Goal: Task Accomplishment & Management: Use online tool/utility

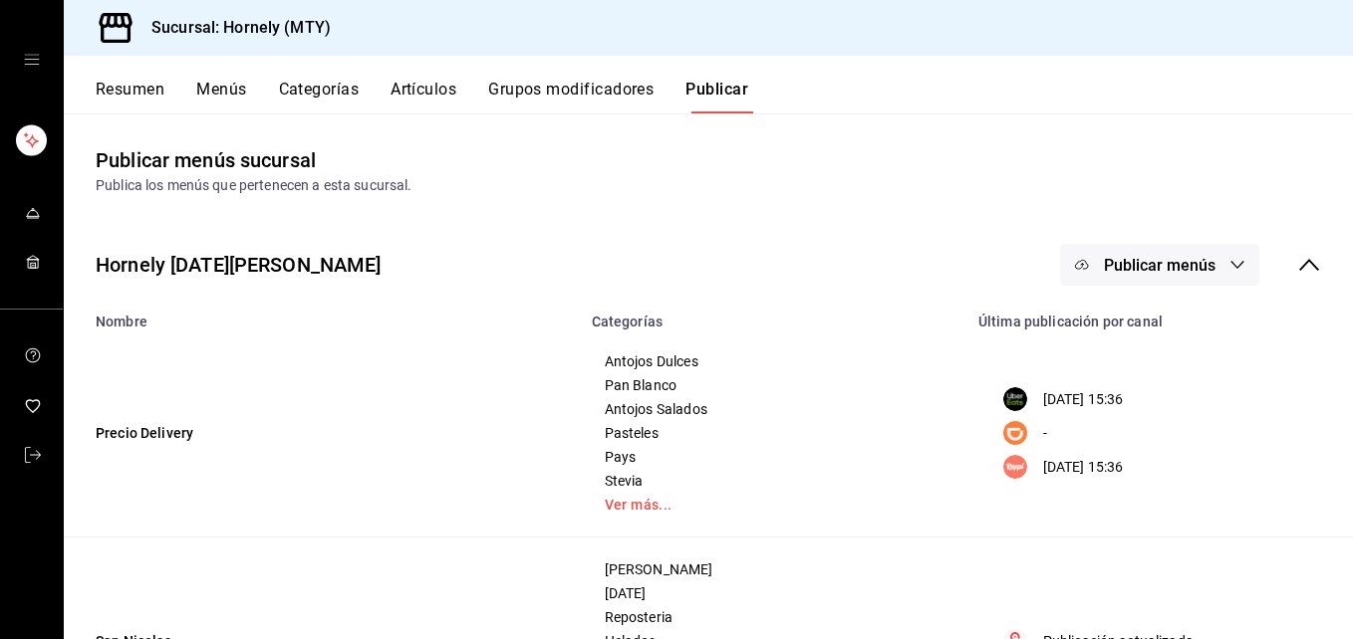
click at [124, 82] on button "Resumen" at bounding box center [130, 97] width 69 height 34
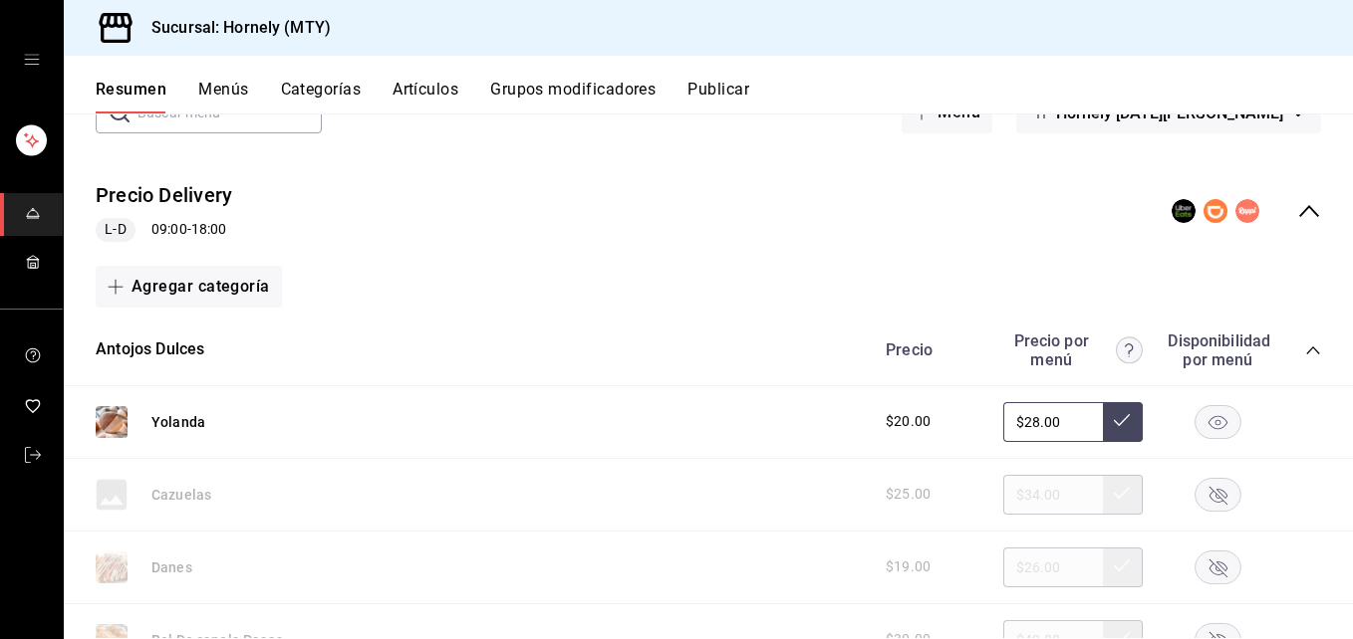
scroll to position [299, 0]
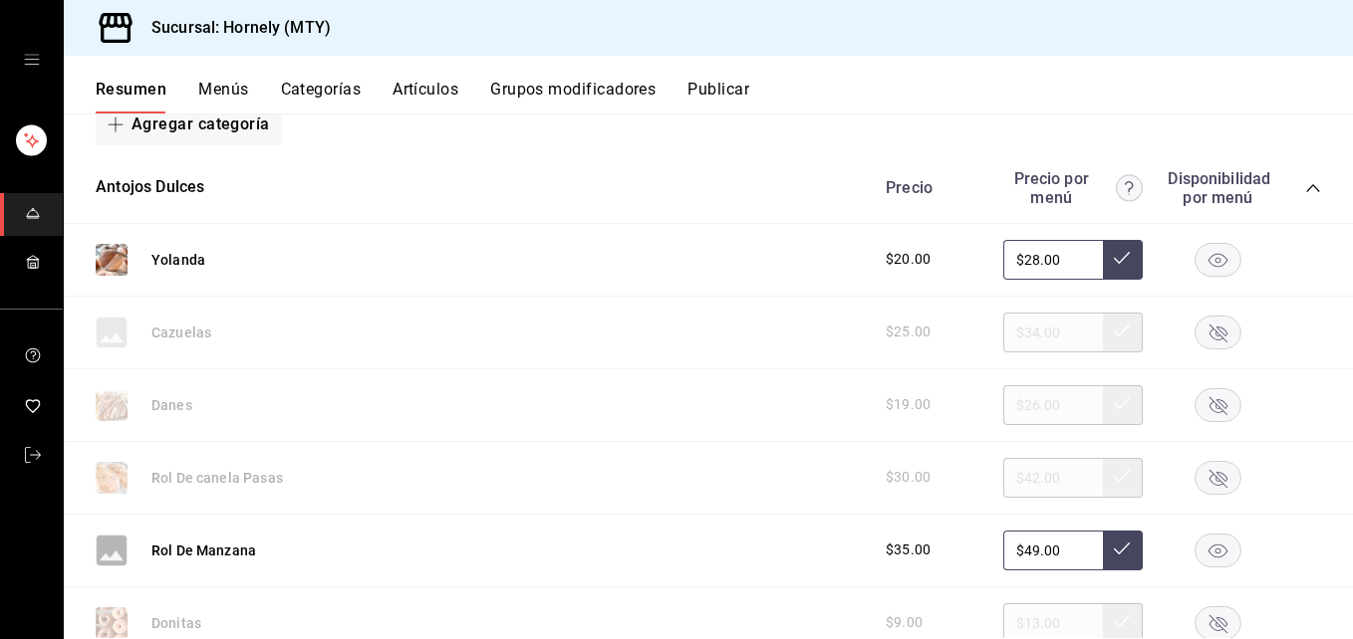
click at [1195, 403] on rect "button" at bounding box center [1218, 404] width 46 height 33
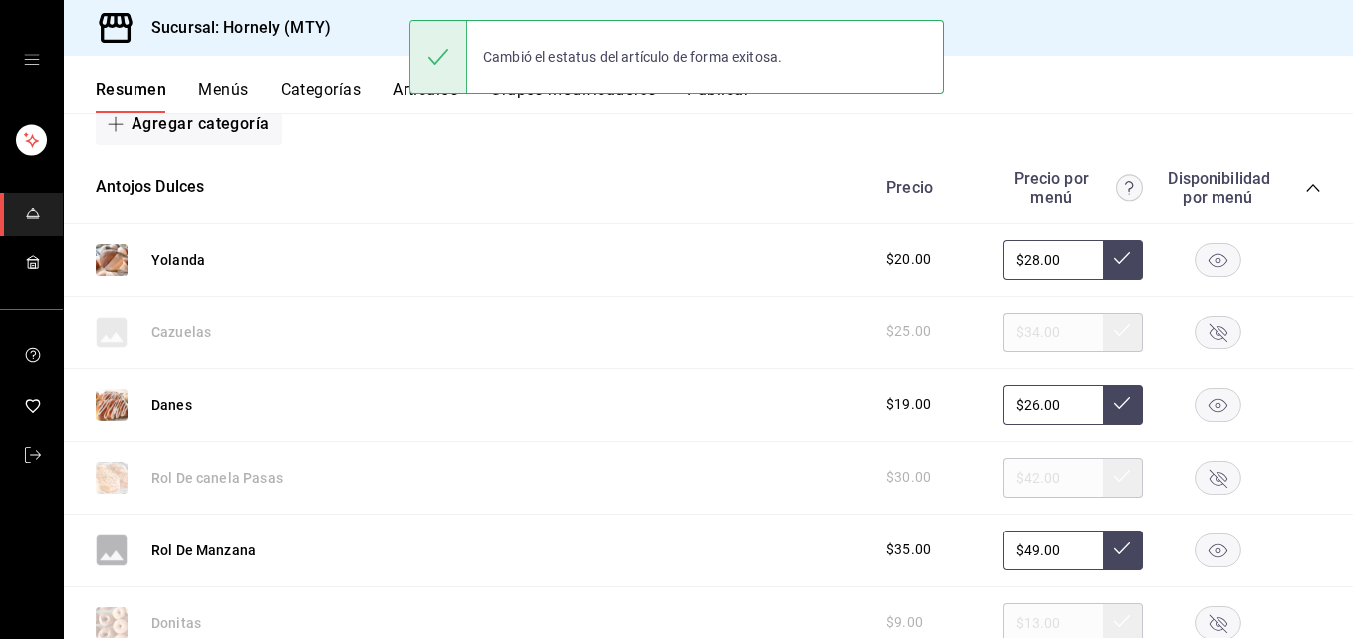
click at [1195, 480] on rect "button" at bounding box center [1218, 477] width 46 height 33
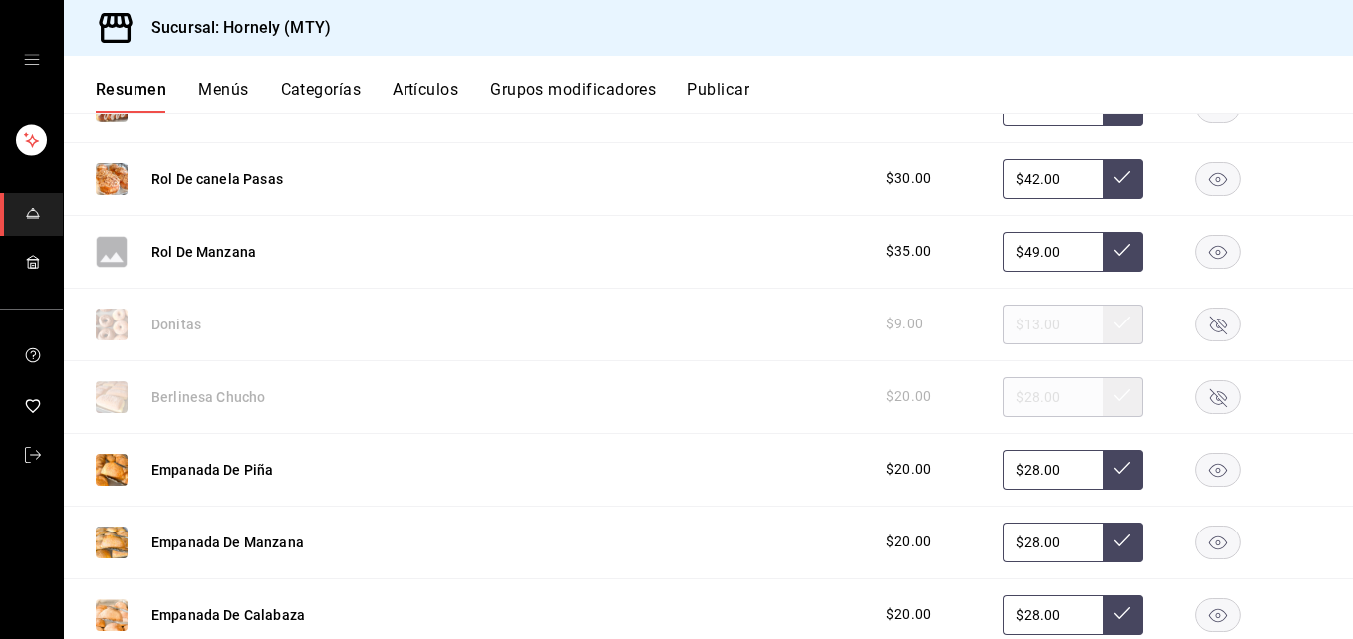
scroll to position [896, 0]
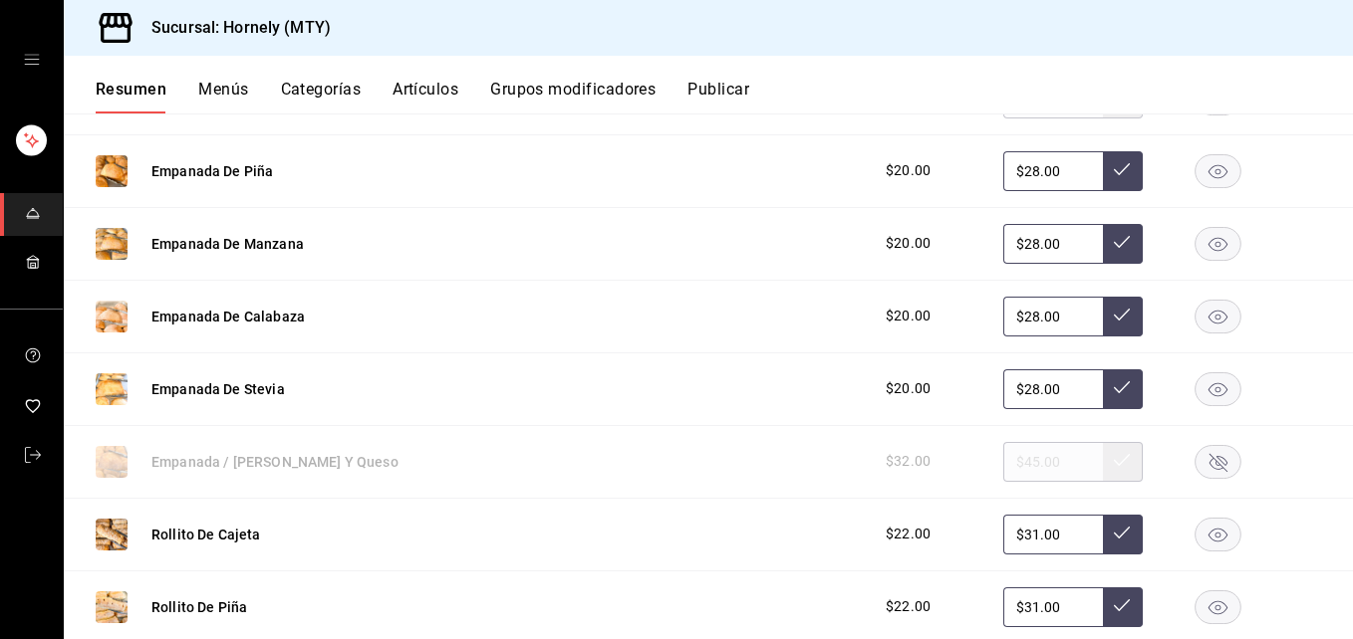
click at [1199, 372] on icon "button" at bounding box center [1217, 389] width 47 height 34
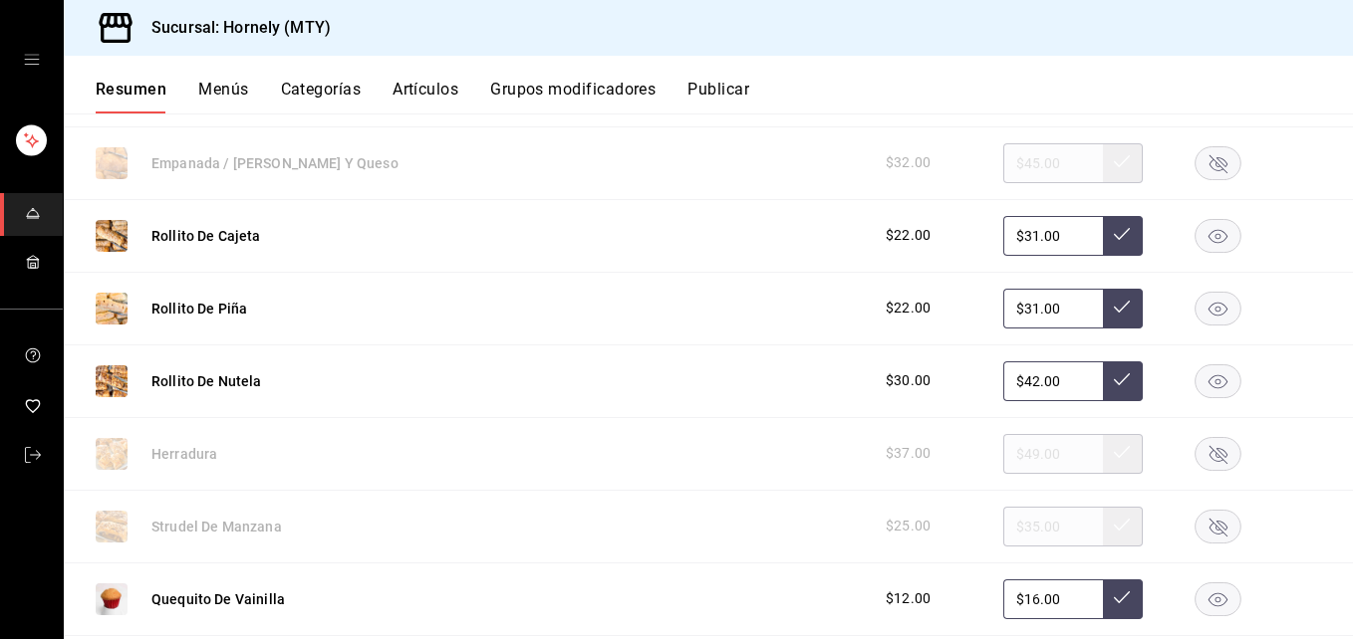
click at [1195, 387] on rect "button" at bounding box center [1218, 381] width 46 height 33
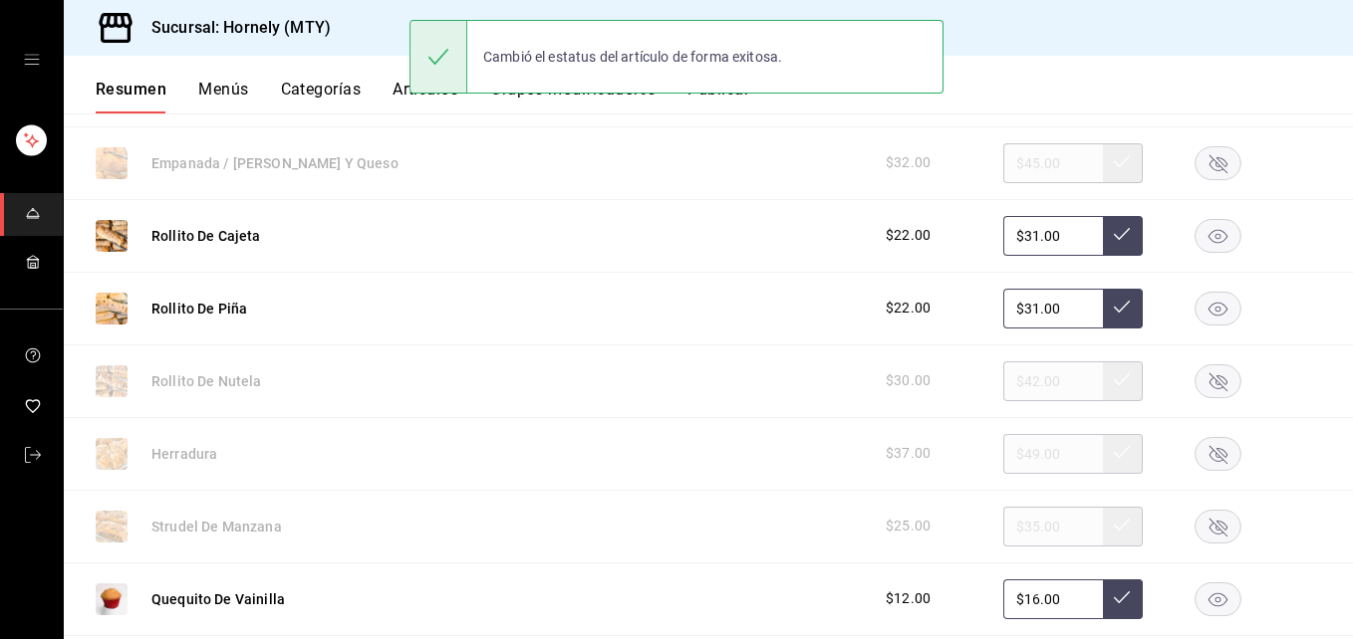
click at [1195, 387] on rect "button" at bounding box center [1218, 381] width 46 height 33
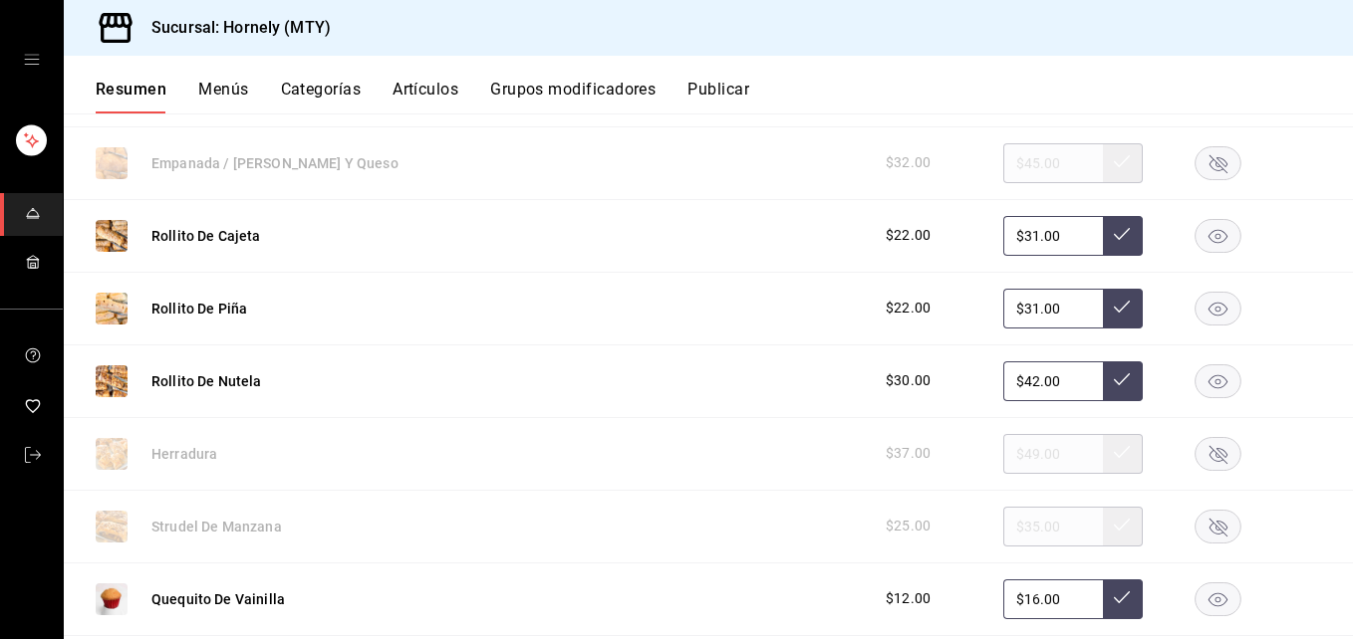
click at [1207, 518] on rect "button" at bounding box center [1218, 526] width 46 height 33
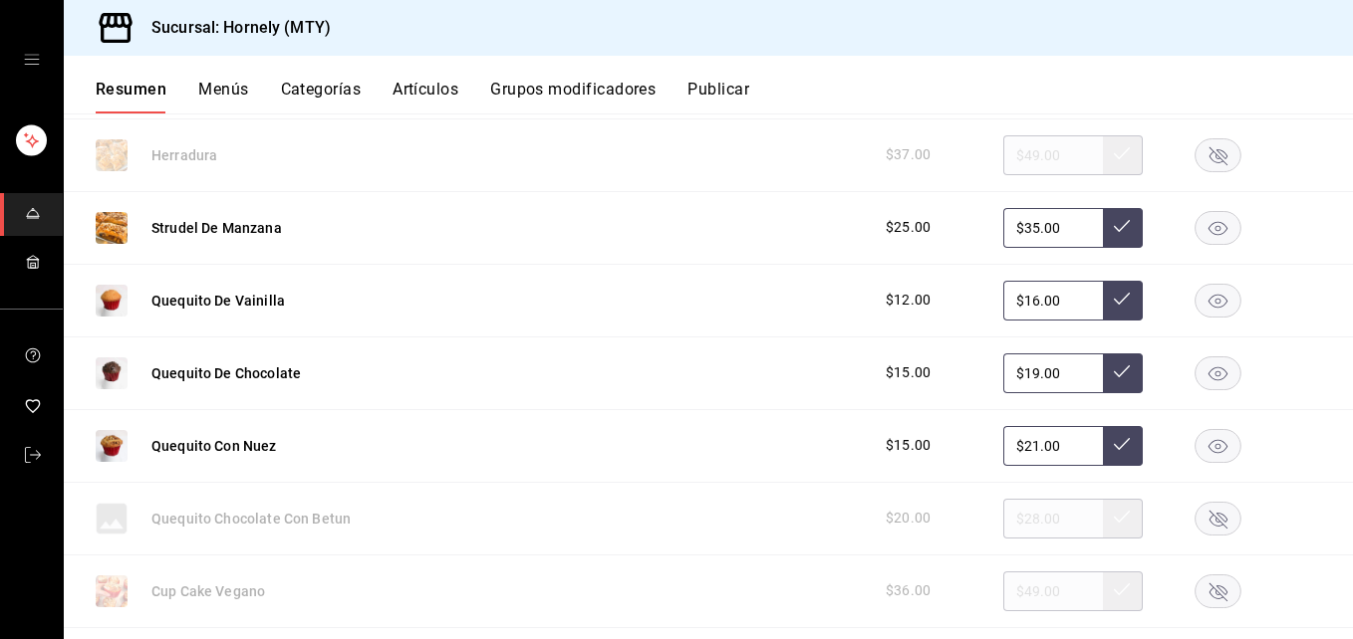
click at [1208, 452] on icon "button" at bounding box center [1217, 446] width 19 height 14
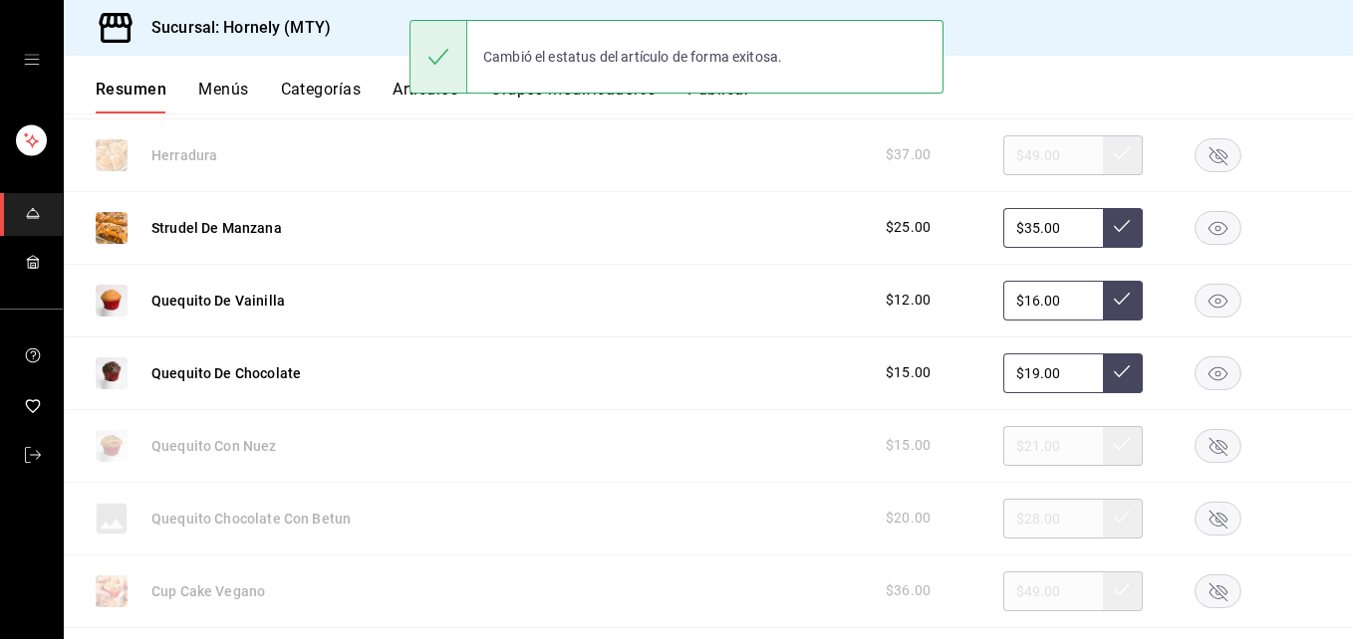
scroll to position [1793, 0]
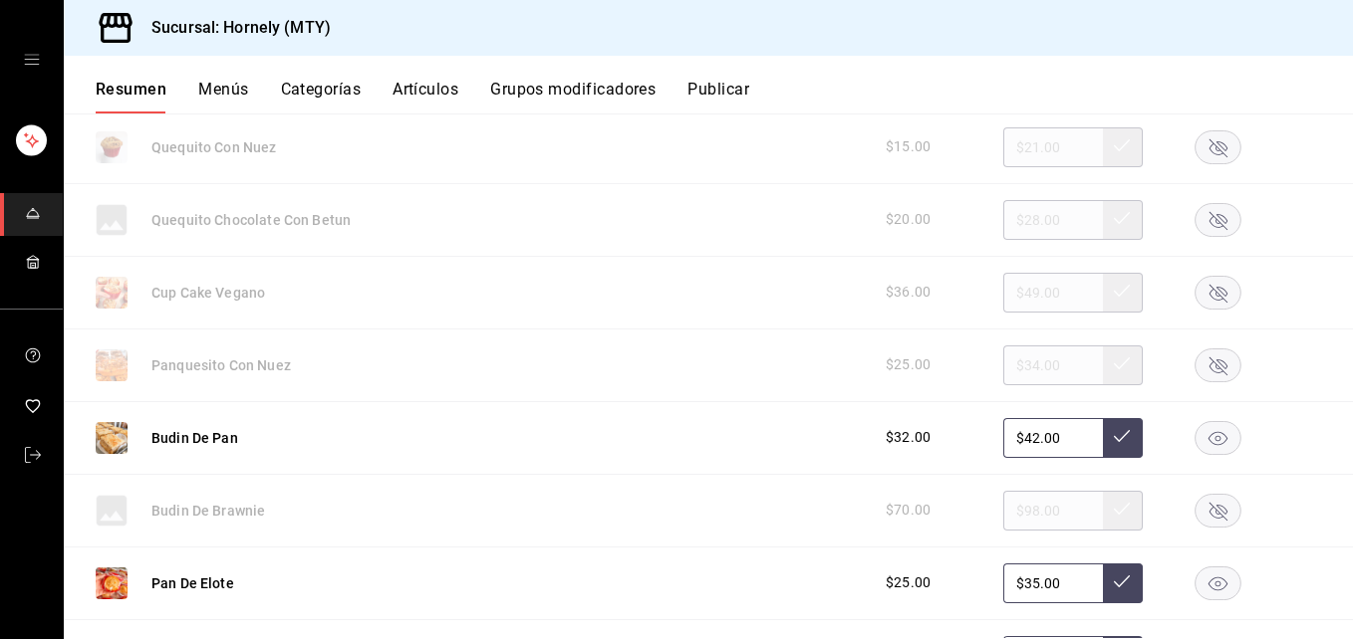
click at [1205, 431] on rect "button" at bounding box center [1218, 437] width 46 height 33
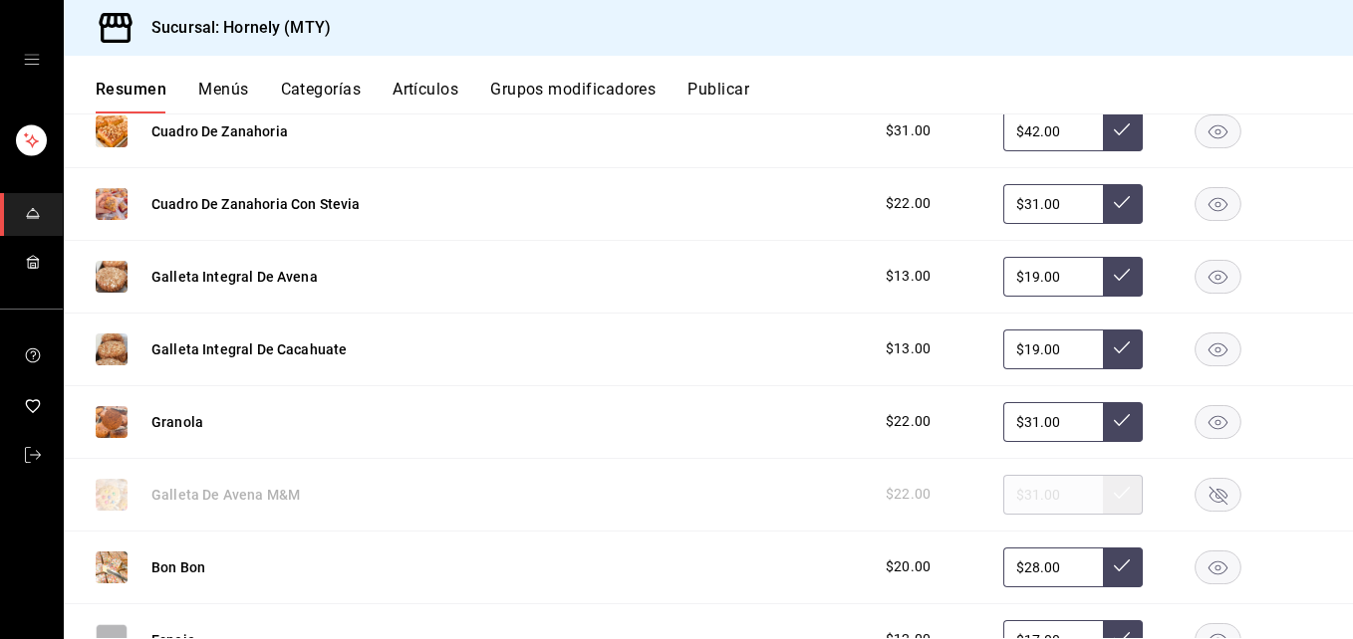
scroll to position [2689, 0]
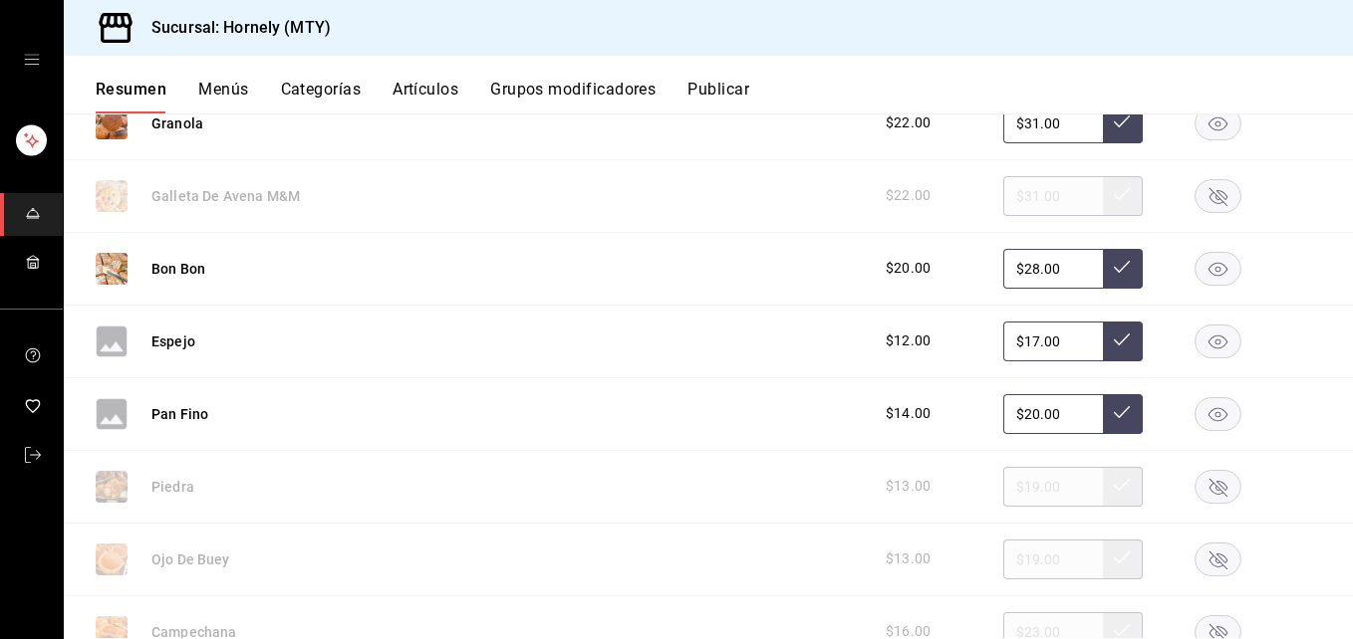
click at [1208, 412] on rect "button" at bounding box center [1218, 413] width 46 height 33
click at [1209, 486] on icon "button" at bounding box center [1218, 487] width 18 height 18
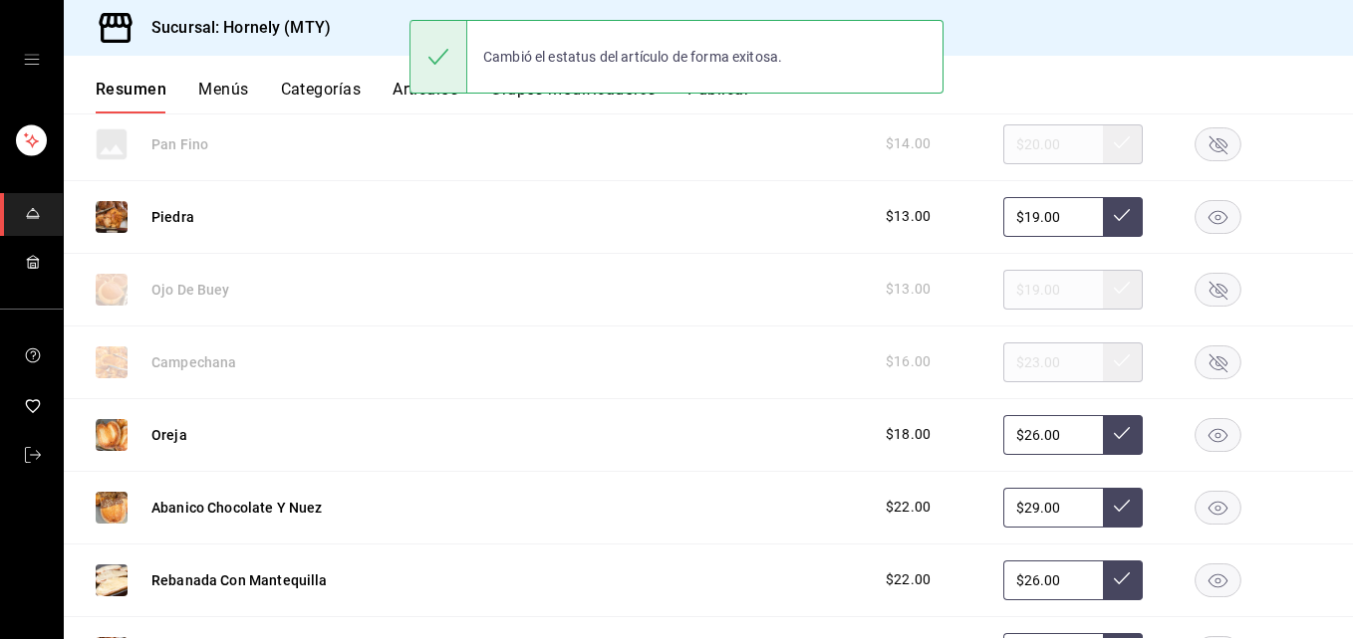
scroll to position [2988, 0]
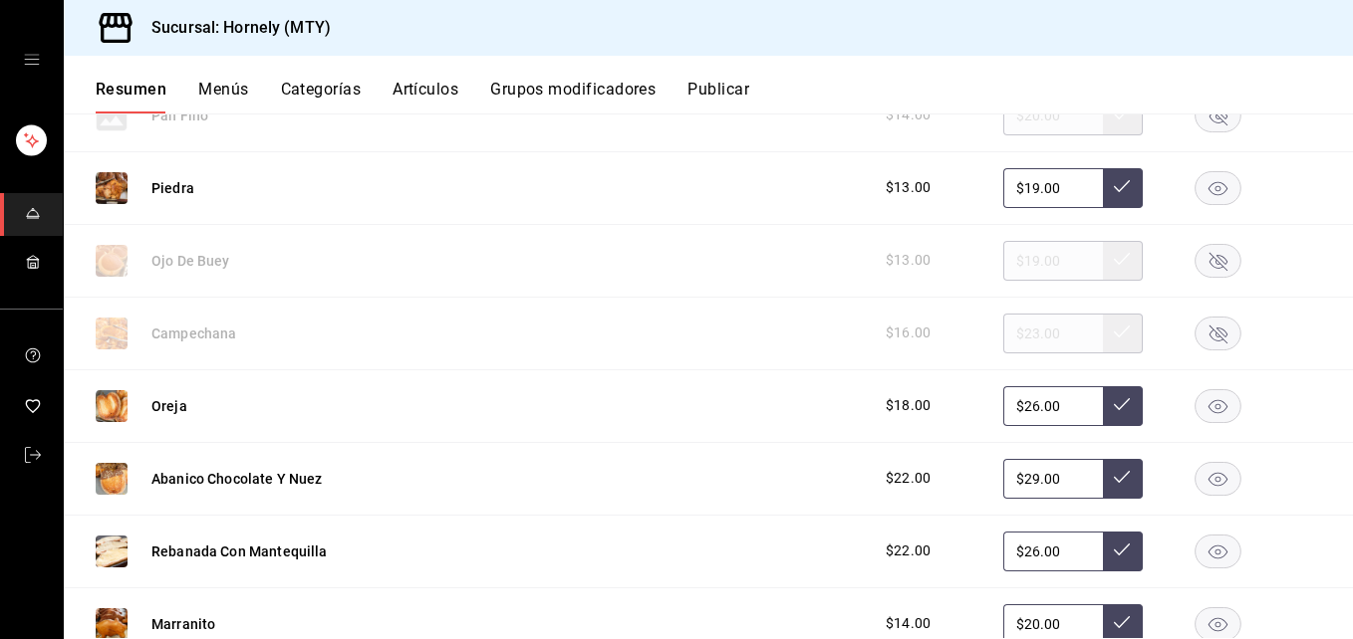
click at [1194, 553] on icon "button" at bounding box center [1217, 552] width 47 height 34
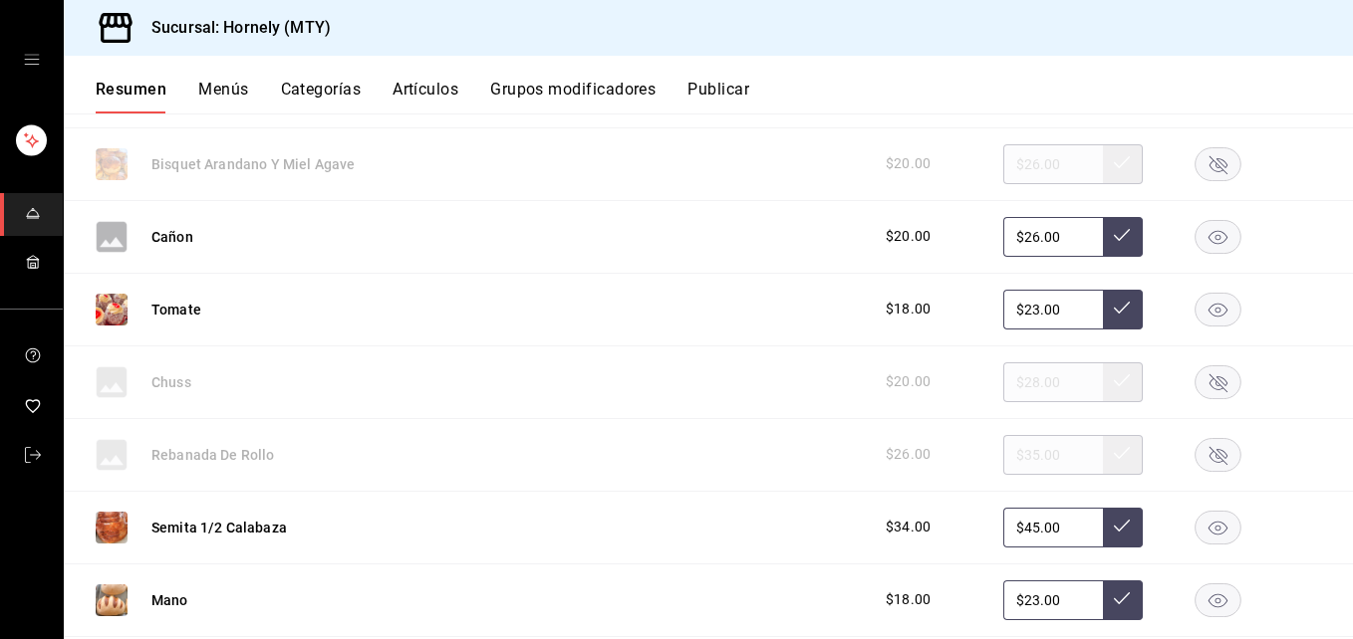
scroll to position [4183, 0]
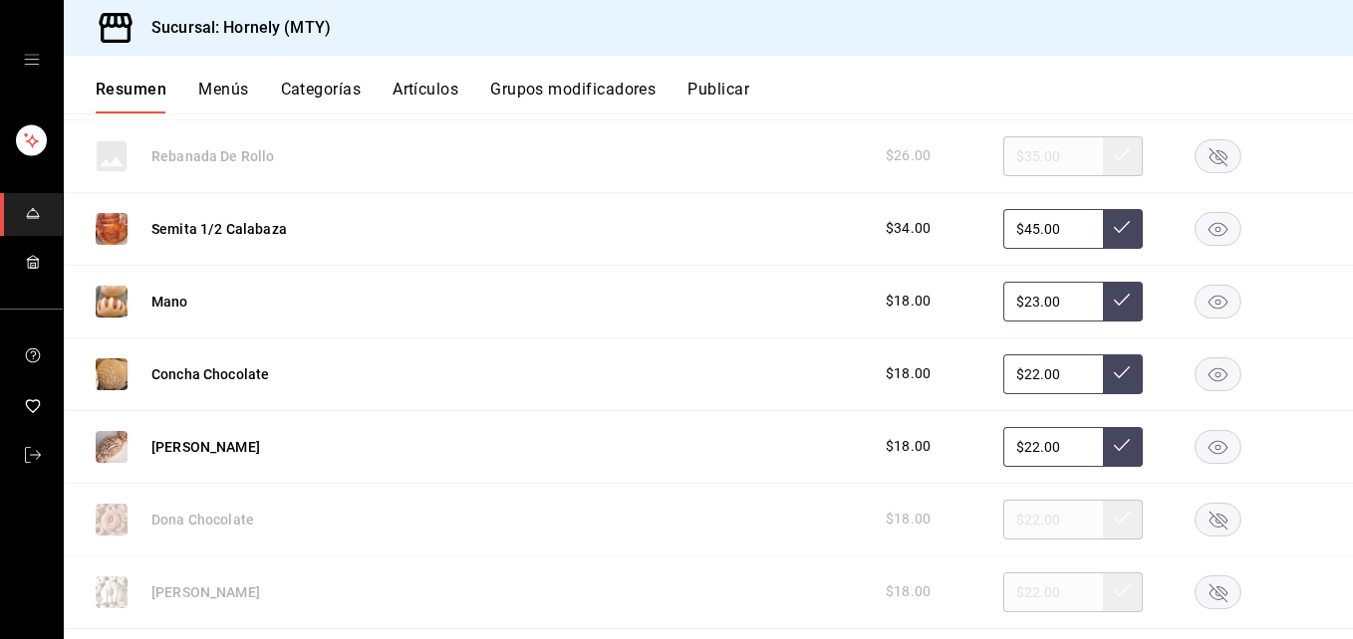
click at [1213, 237] on rect "button" at bounding box center [1218, 228] width 46 height 33
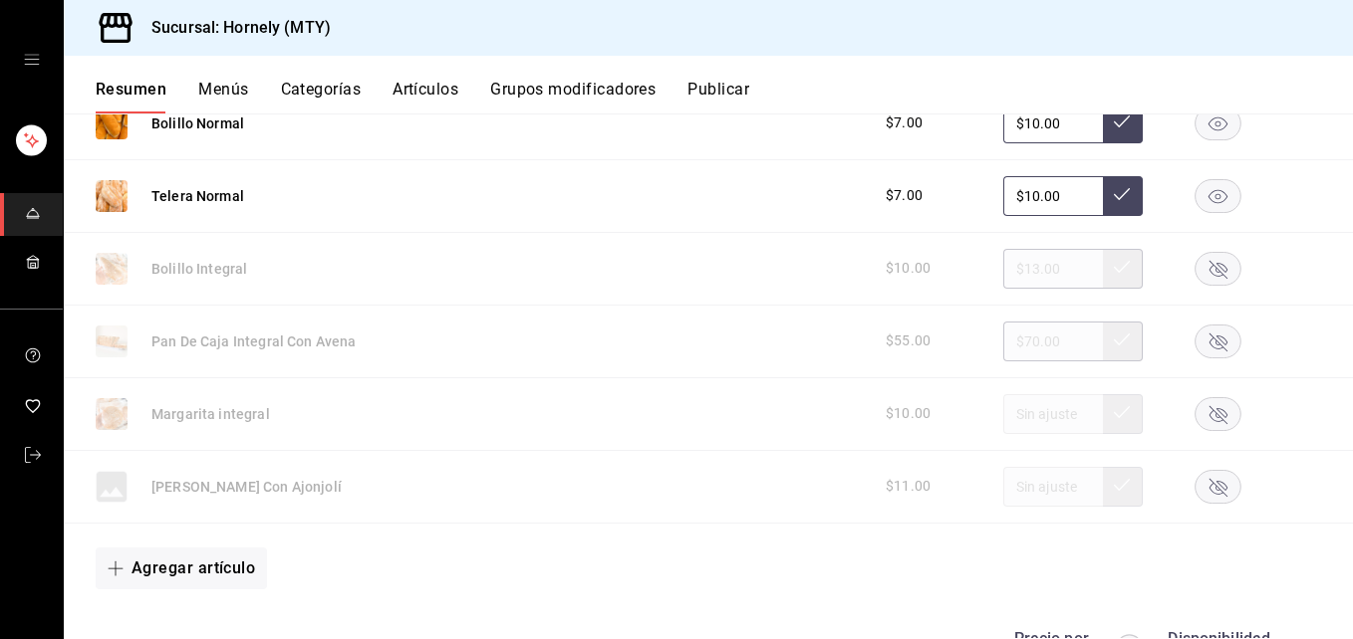
scroll to position [6275, 0]
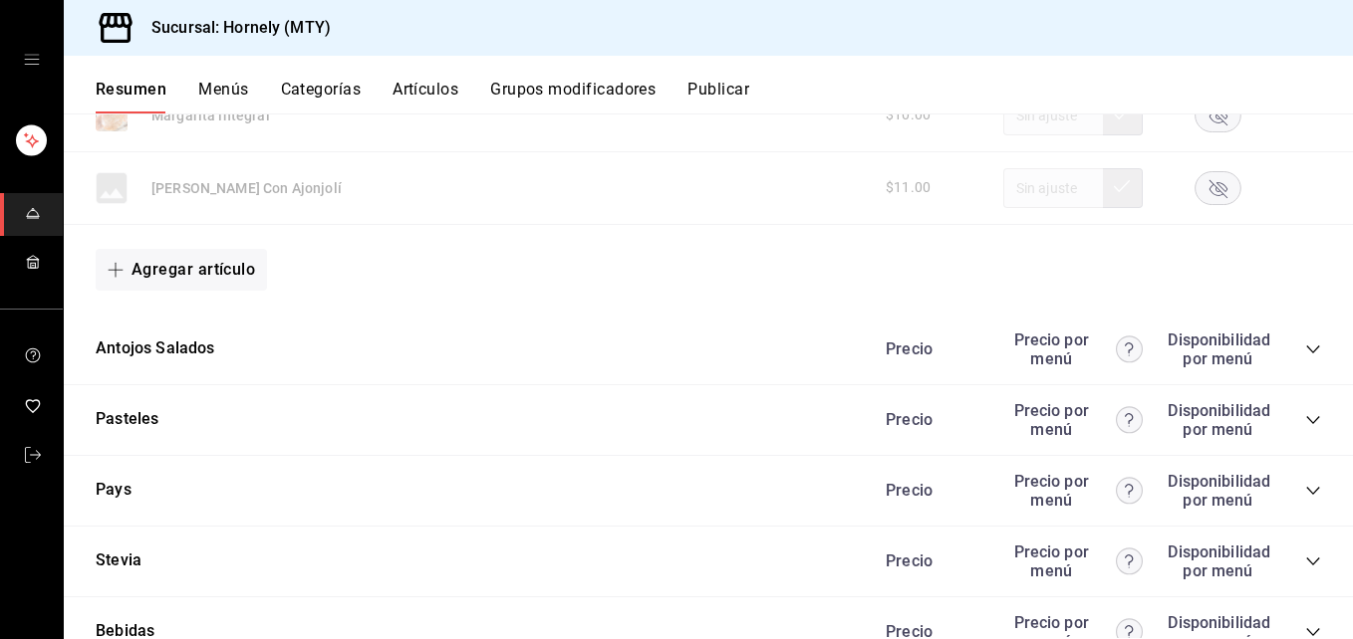
click at [1305, 349] on icon "collapse-category-row" at bounding box center [1313, 350] width 16 height 16
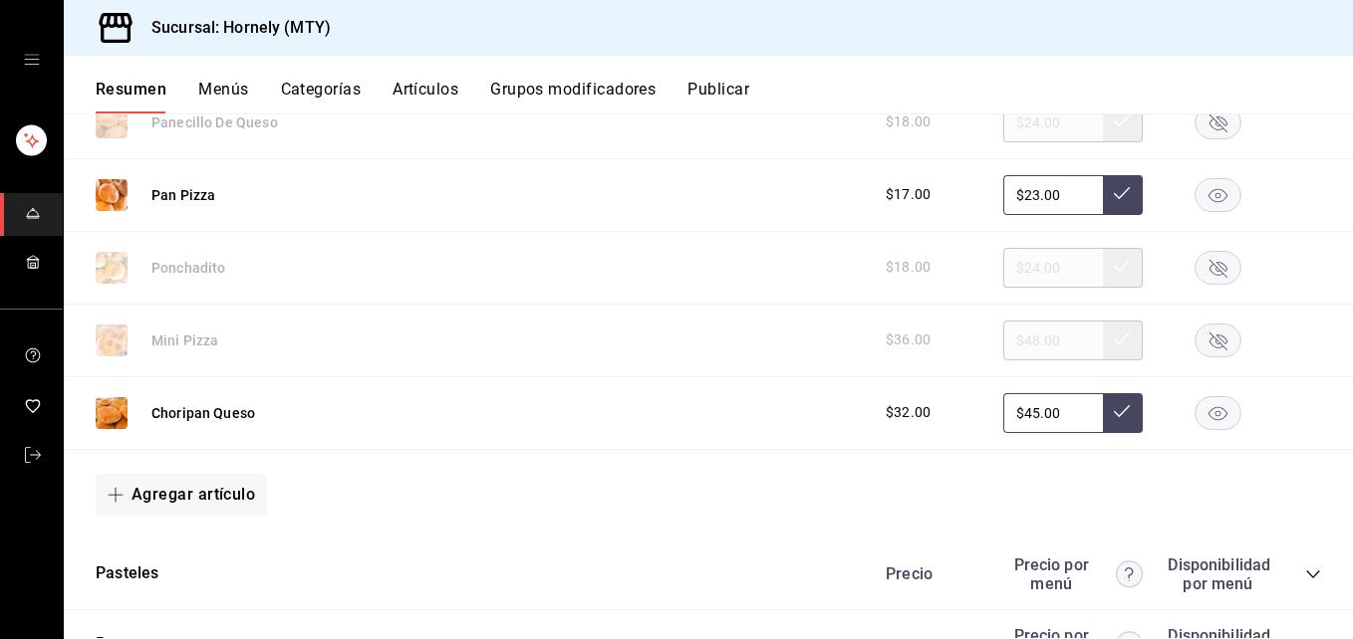
scroll to position [5677, 0]
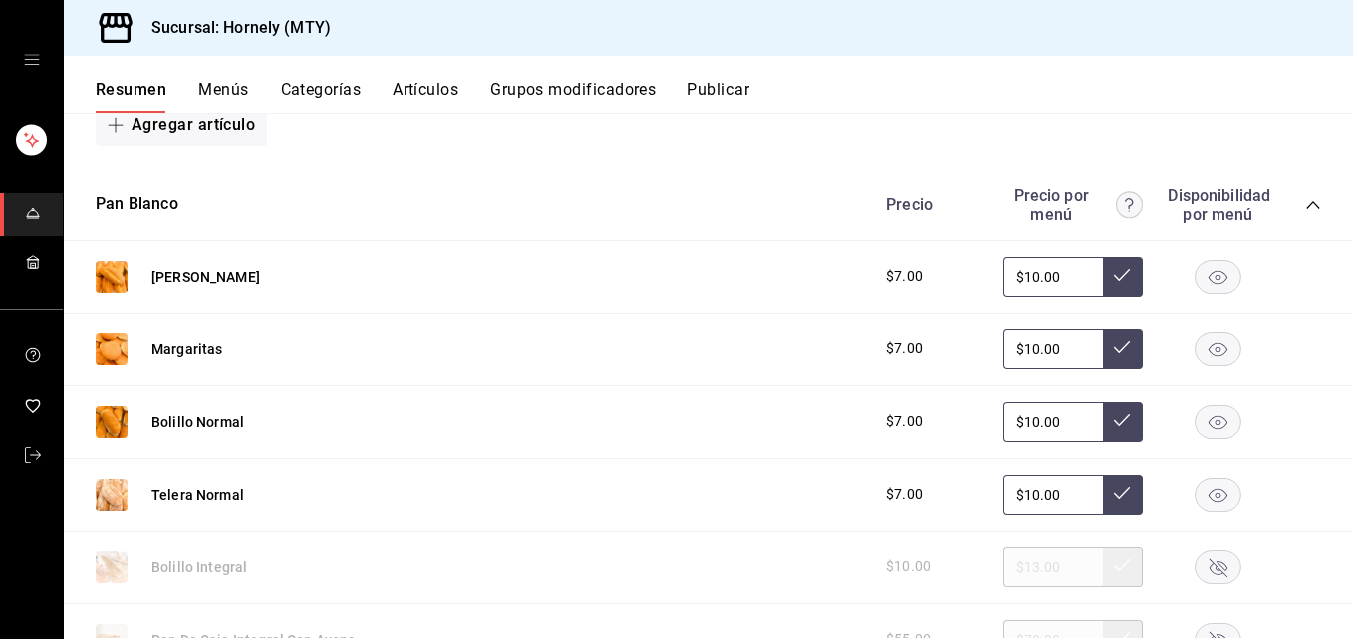
click at [1305, 210] on icon "collapse-category-row" at bounding box center [1313, 205] width 16 height 16
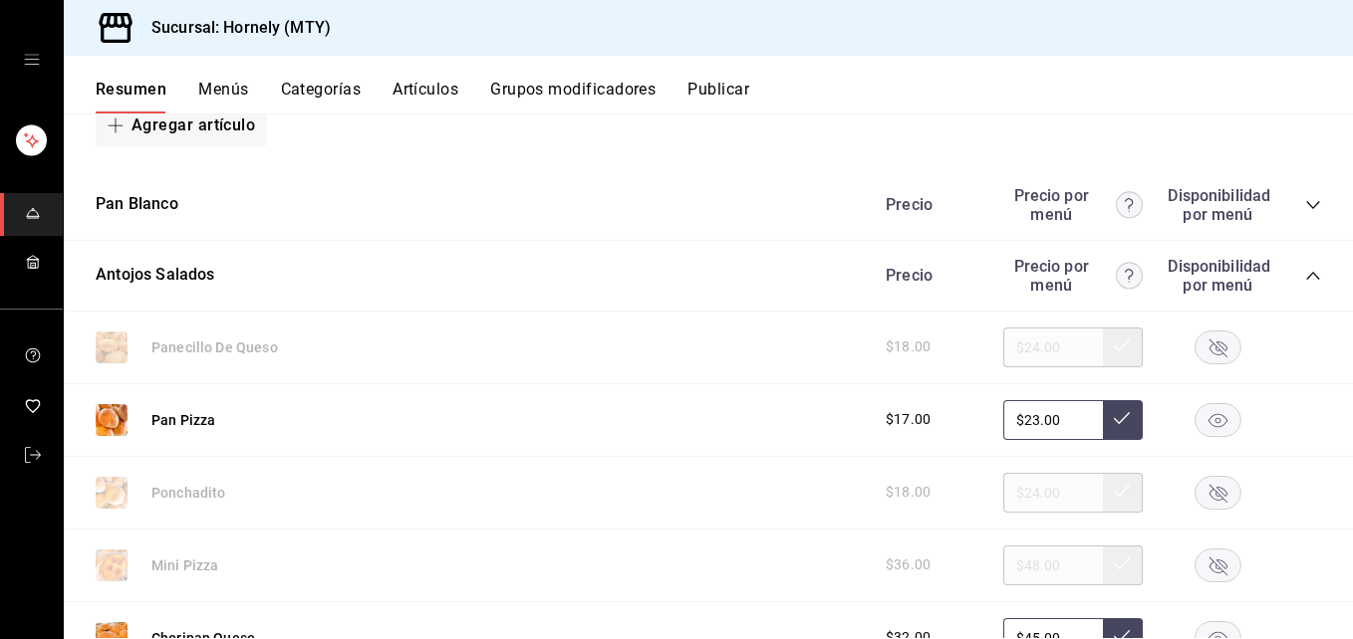
click at [1305, 276] on icon "collapse-category-row" at bounding box center [1313, 276] width 16 height 16
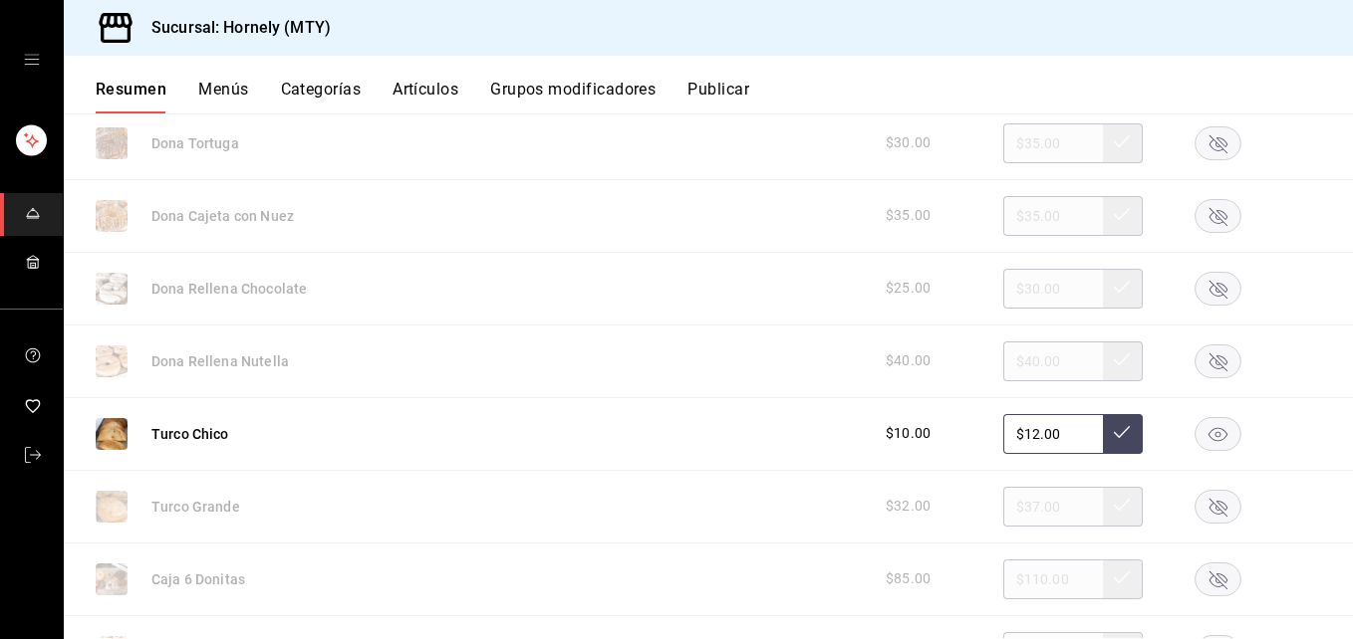
scroll to position [4482, 0]
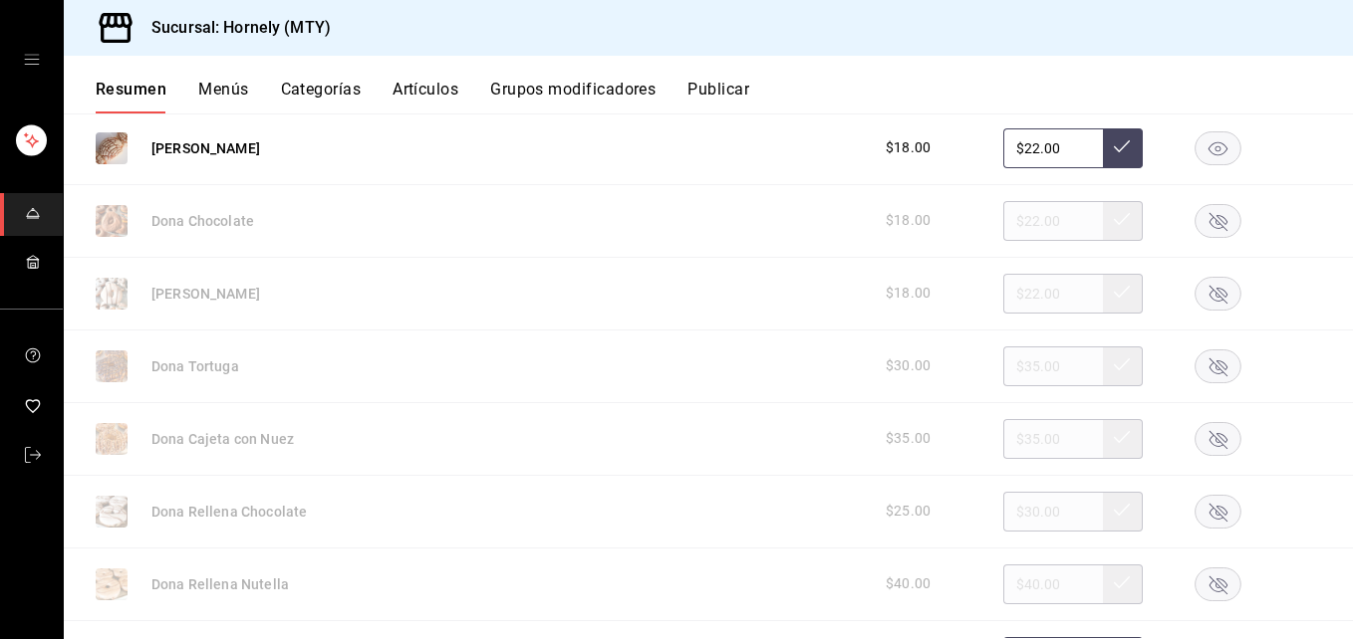
click at [731, 81] on button "Publicar" at bounding box center [718, 97] width 62 height 34
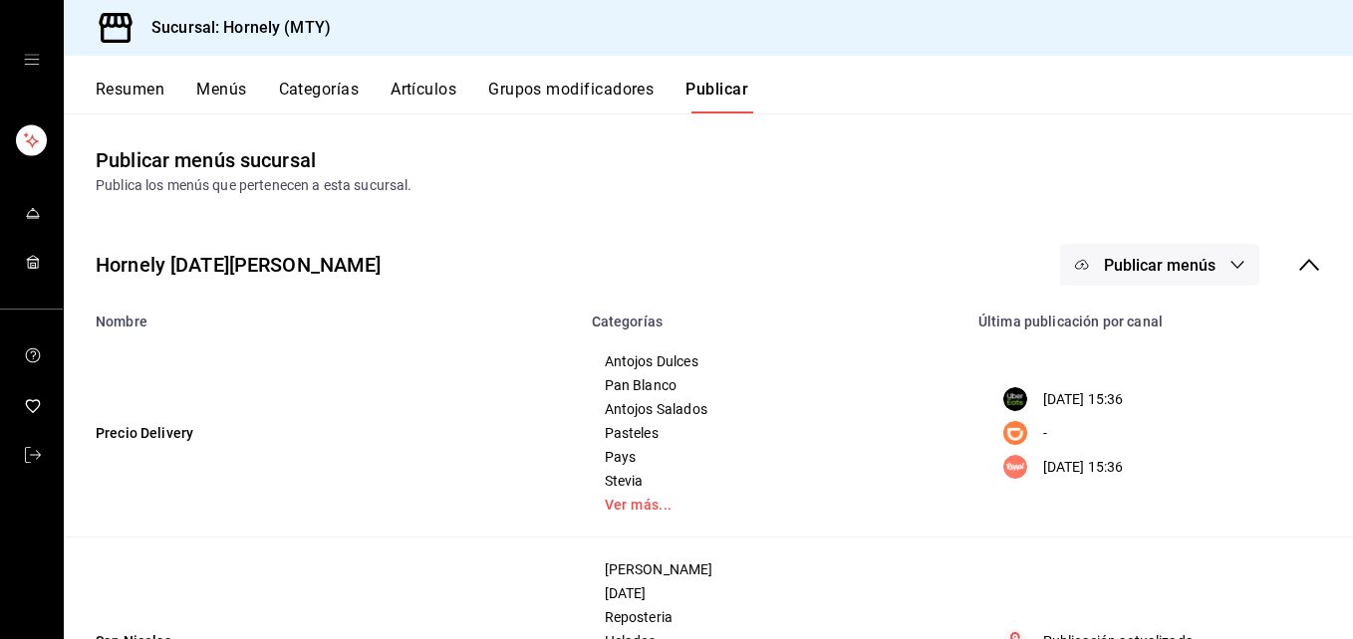
click at [1129, 274] on span "Publicar menús" at bounding box center [1160, 265] width 112 height 19
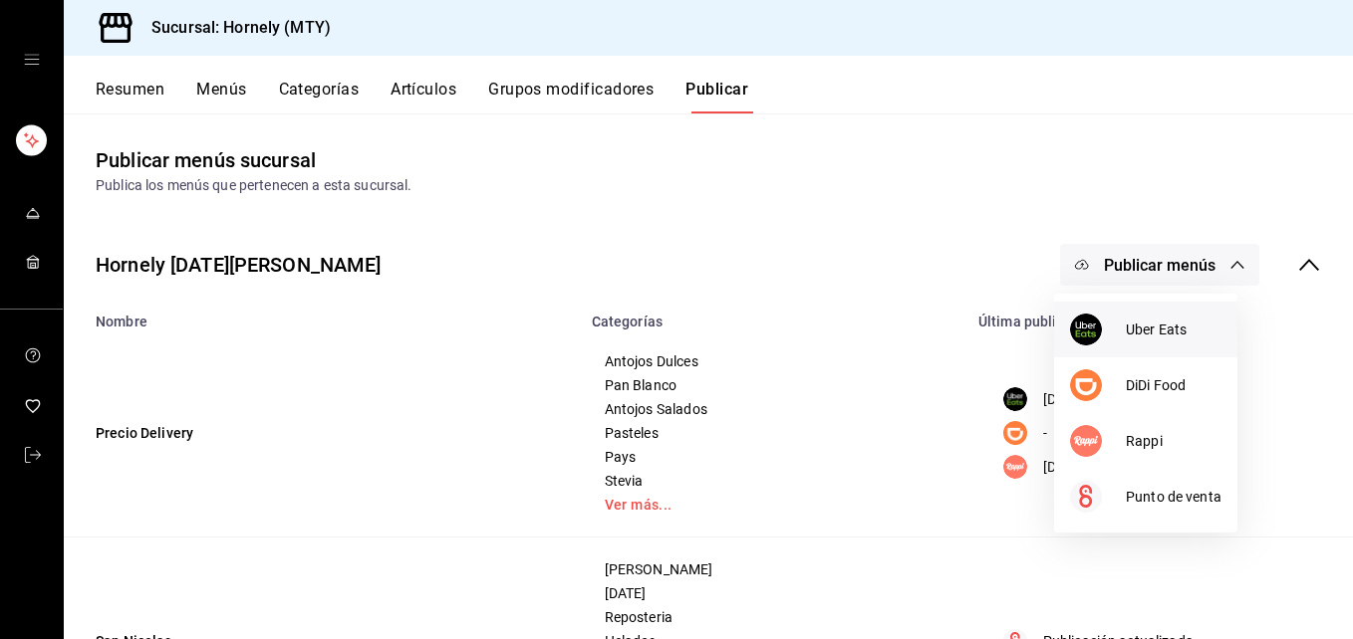
click at [1107, 343] on div at bounding box center [1098, 330] width 56 height 32
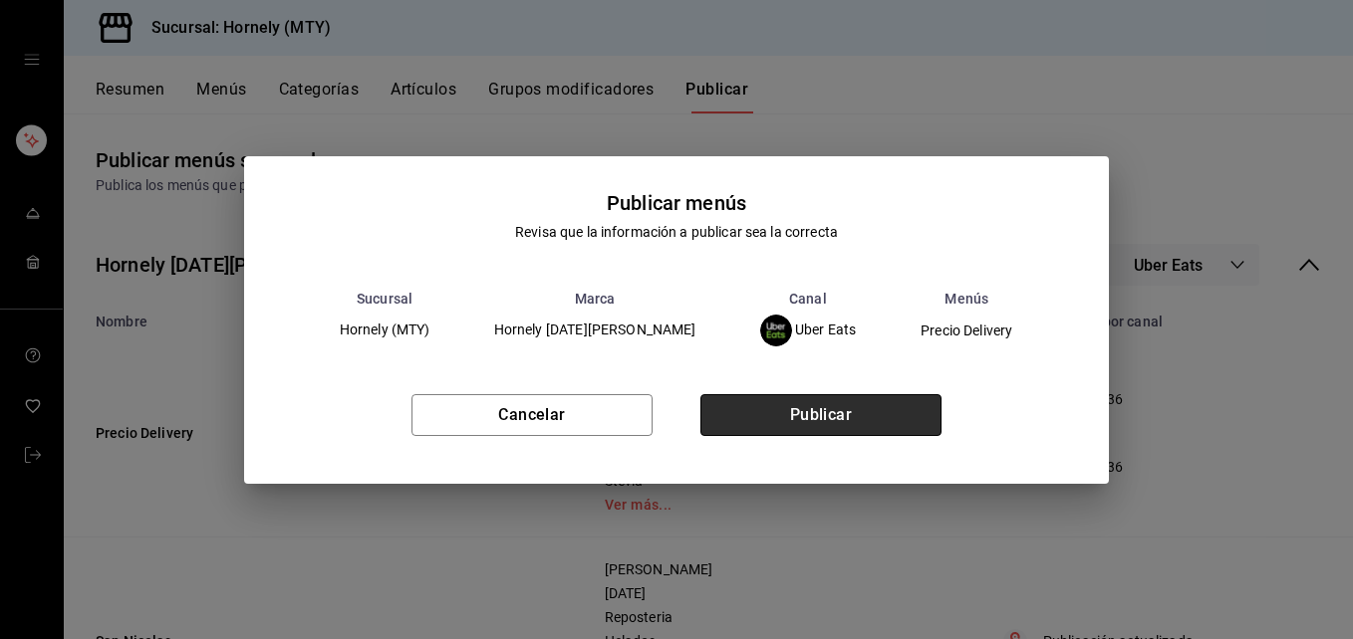
click at [914, 417] on button "Publicar" at bounding box center [820, 415] width 241 height 42
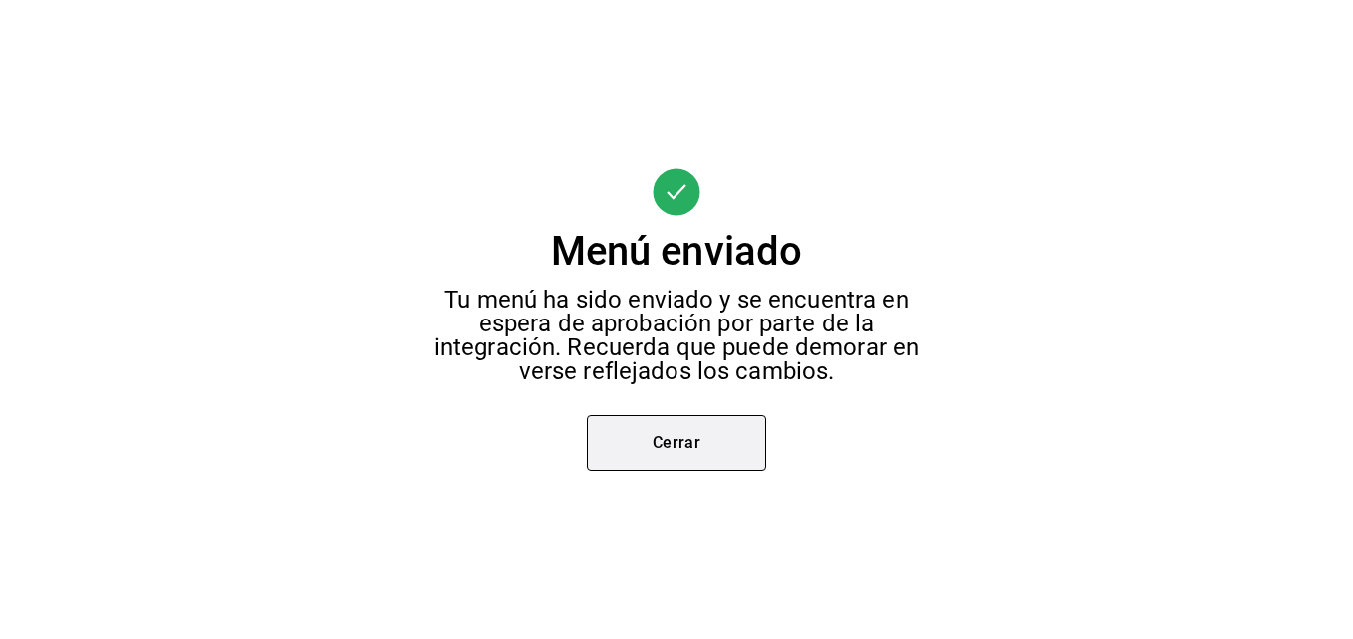
click at [678, 428] on button "Cerrar" at bounding box center [676, 443] width 179 height 56
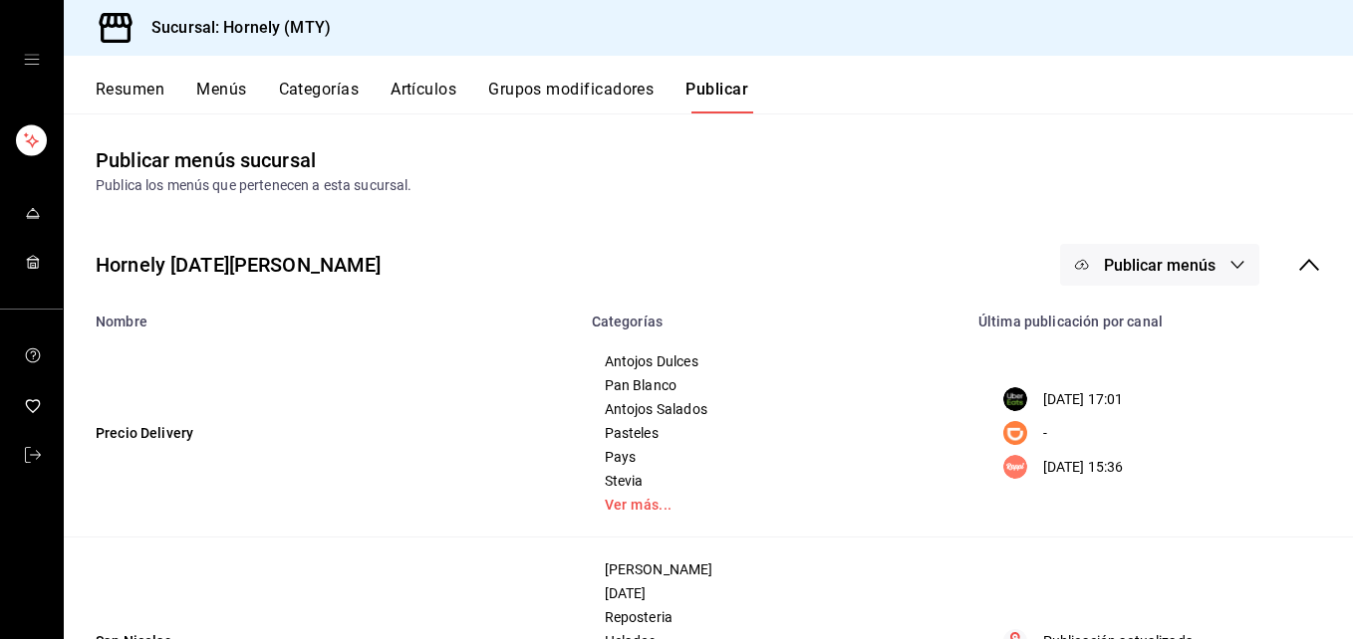
click at [1112, 287] on div "Hornely [DATE][PERSON_NAME] Publicar menús" at bounding box center [708, 265] width 1289 height 74
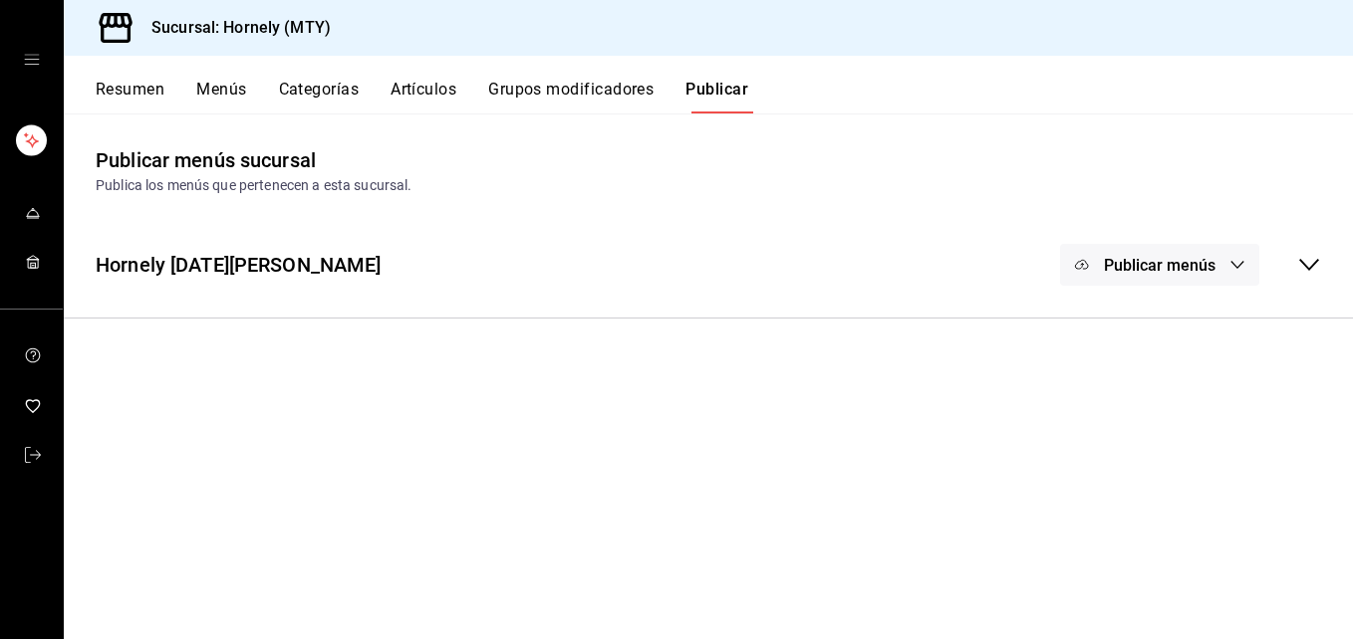
click at [1148, 259] on span "Publicar menús" at bounding box center [1160, 265] width 112 height 19
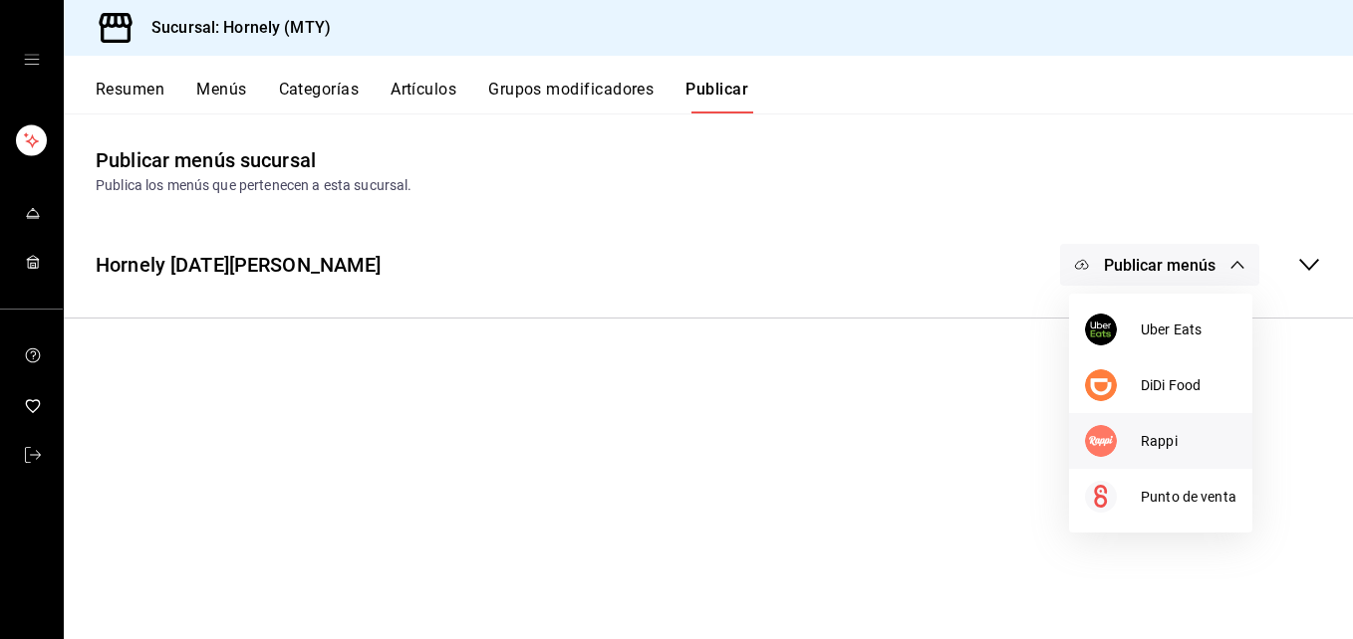
click at [1110, 424] on li "Rappi" at bounding box center [1160, 441] width 183 height 56
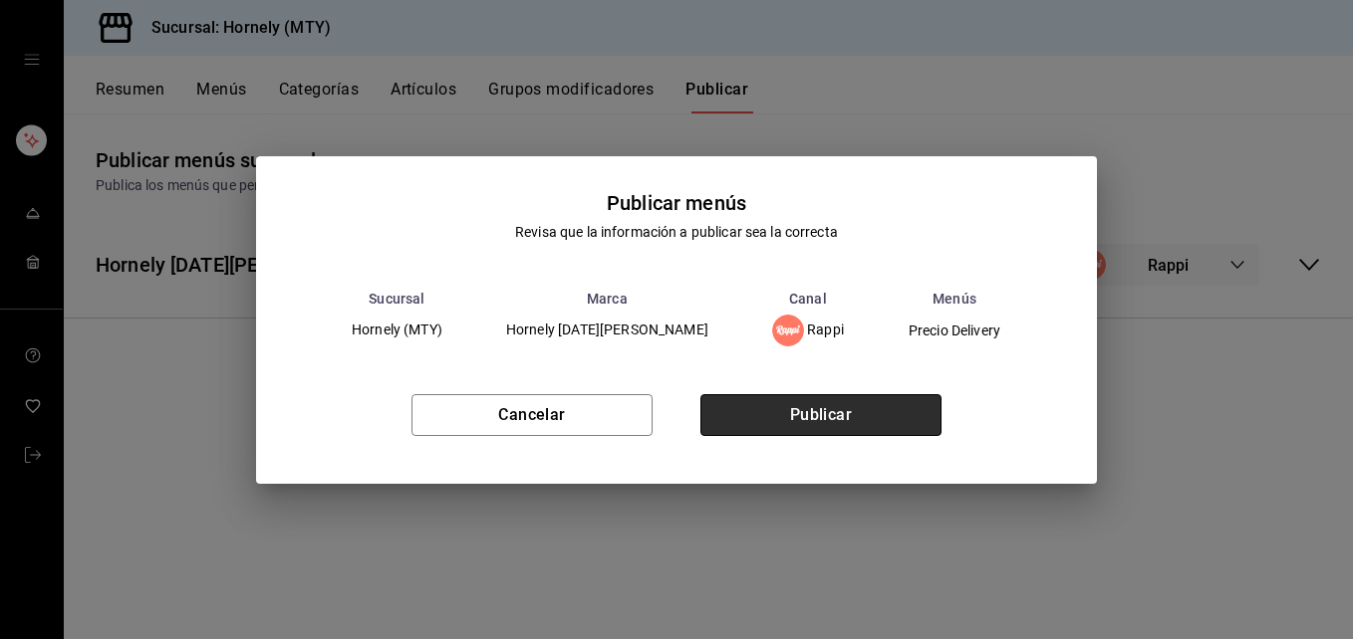
click at [886, 421] on button "Publicar" at bounding box center [820, 415] width 241 height 42
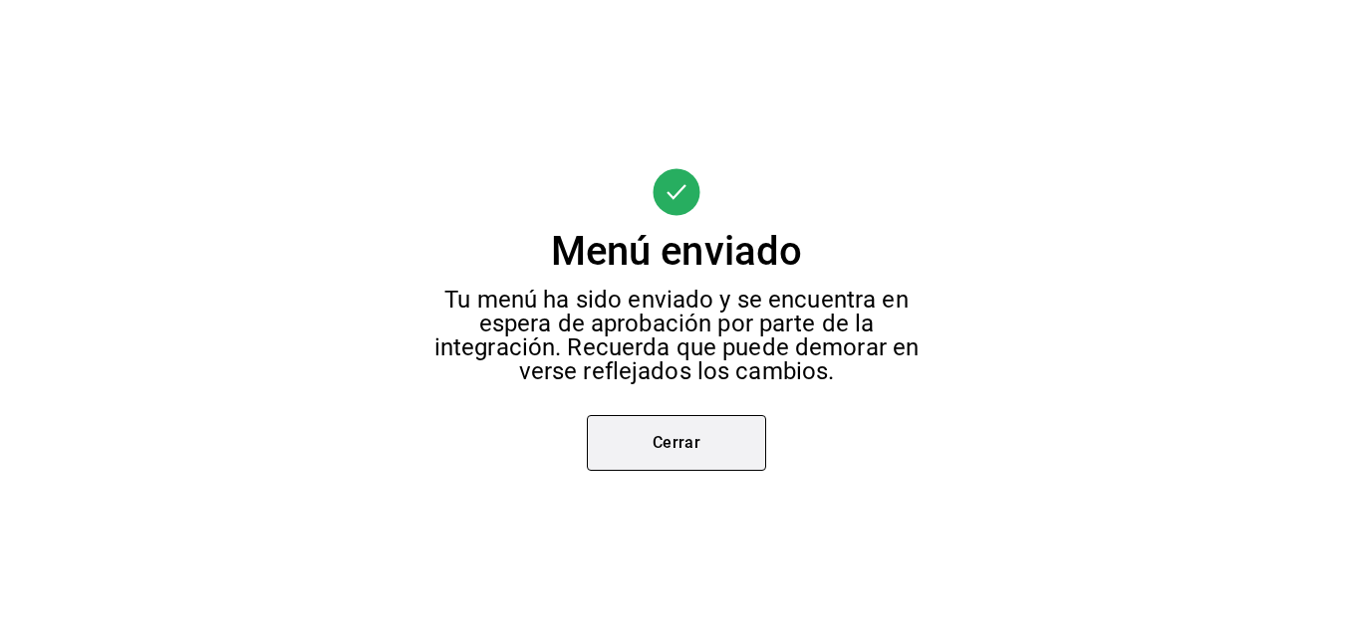
click at [710, 441] on button "Cerrar" at bounding box center [676, 443] width 179 height 56
